Goal: Check status: Check status

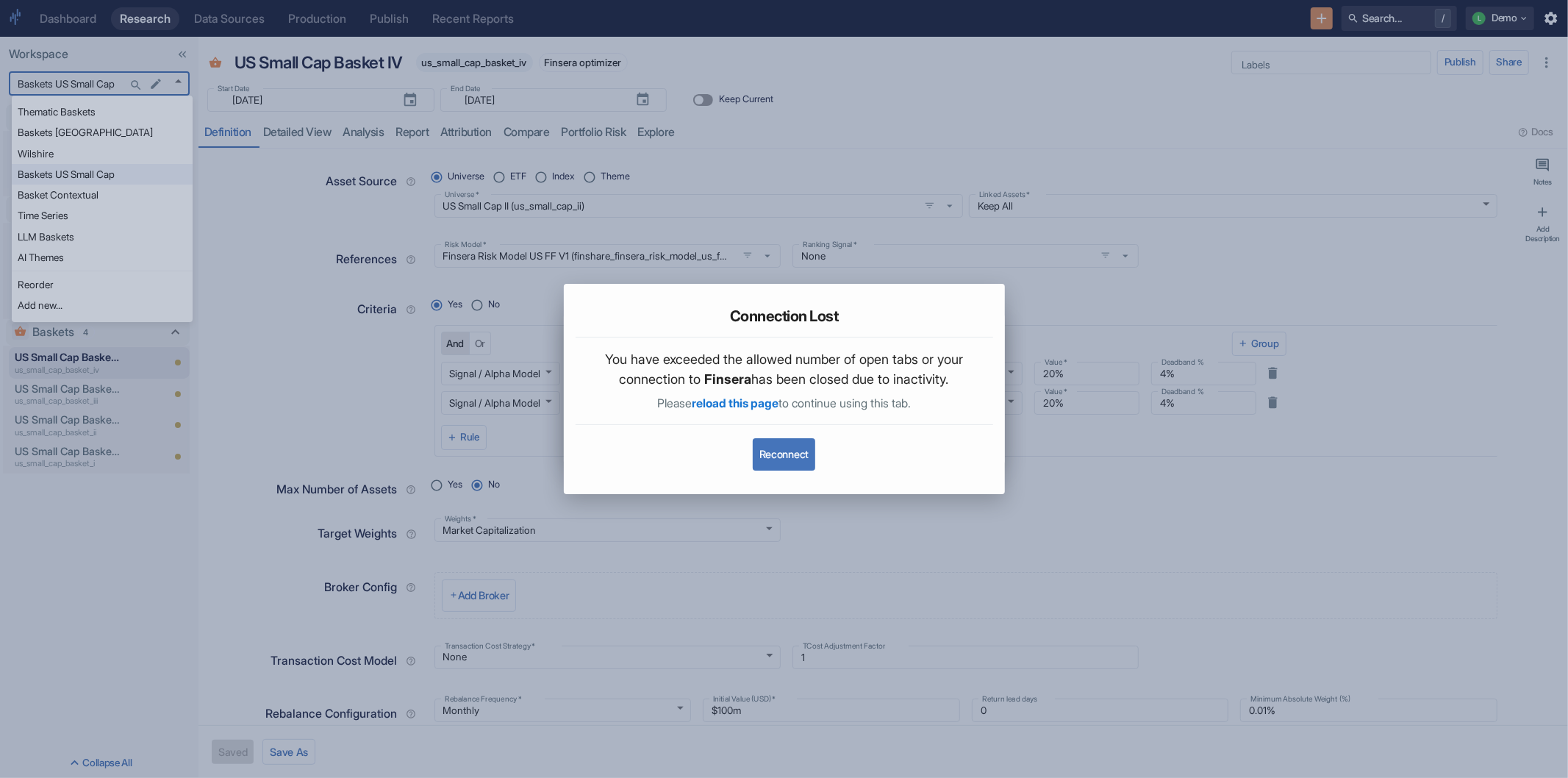
click at [782, 455] on button "Reconnect" at bounding box center [784, 455] width 63 height 32
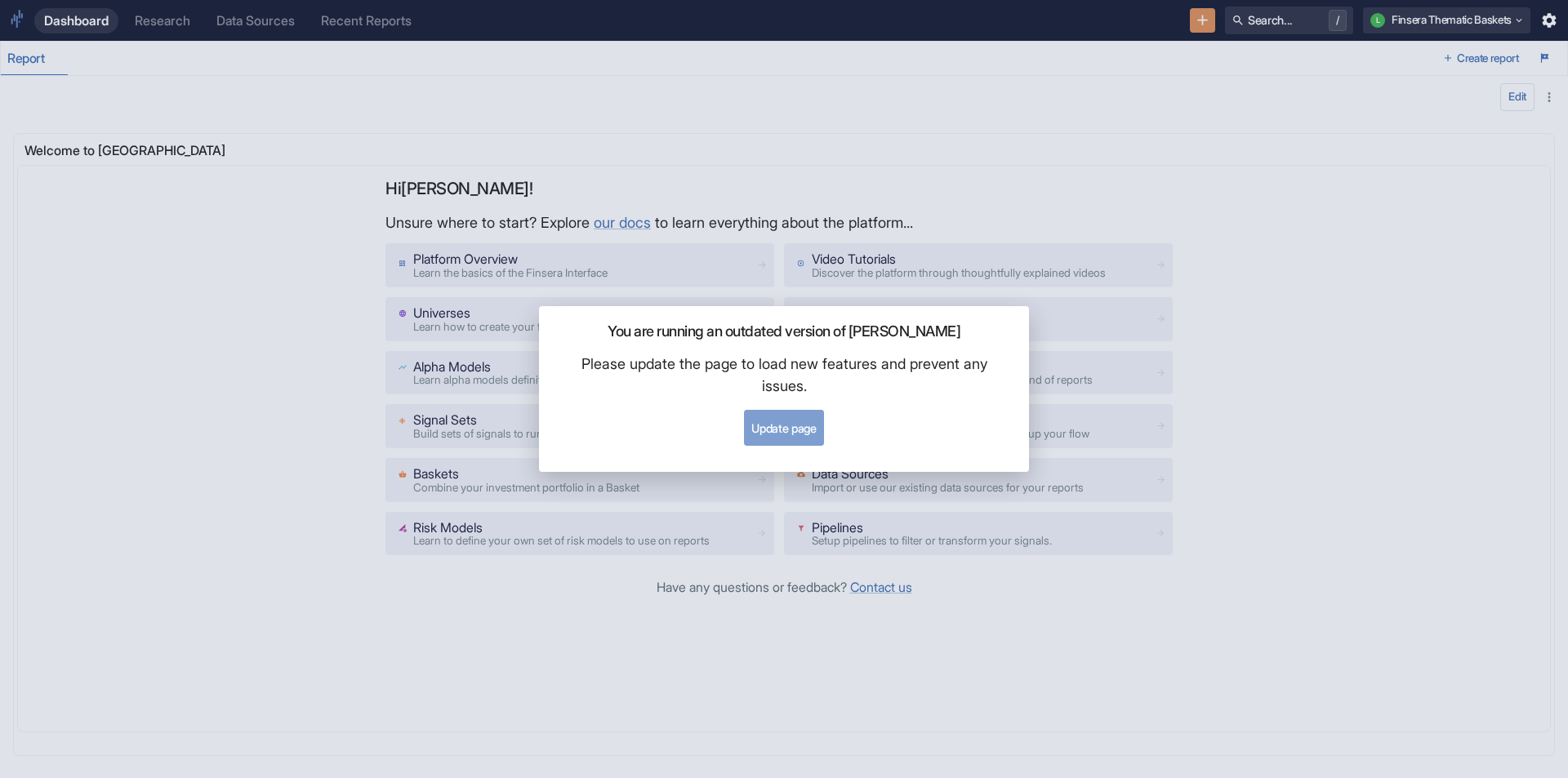
click at [786, 415] on button "Update page" at bounding box center [784, 428] width 79 height 36
